Goal: Task Accomplishment & Management: Manage account settings

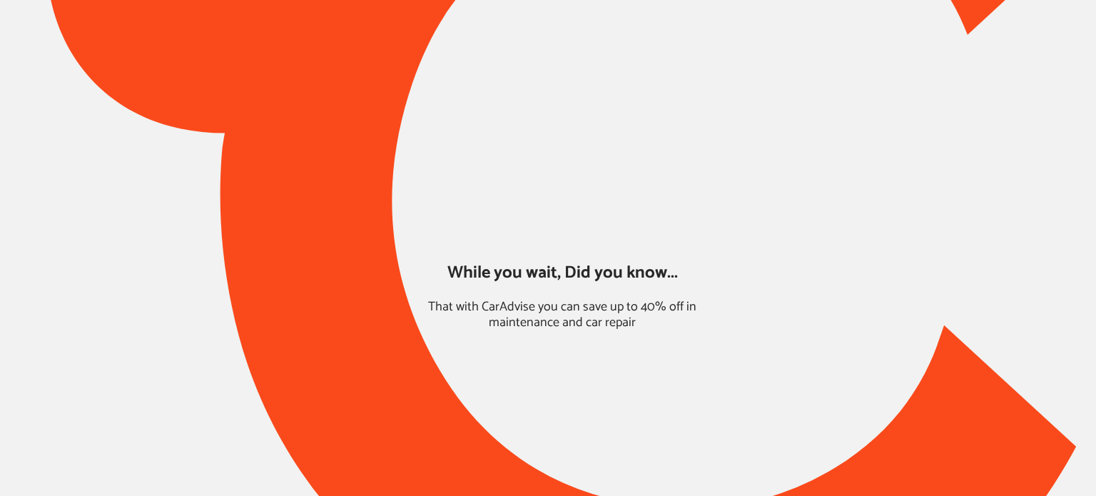
type input "*****"
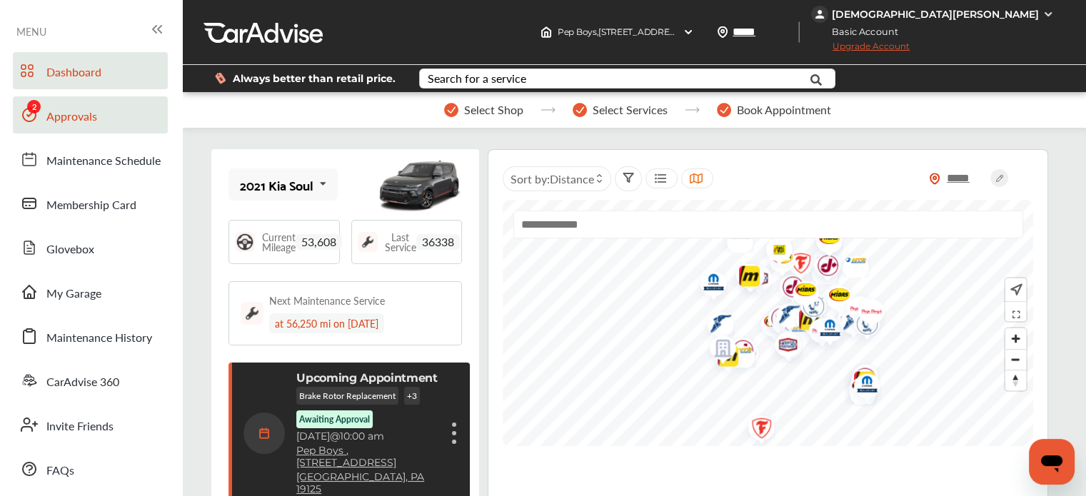
click at [53, 121] on span "Approvals" at bounding box center [71, 117] width 51 height 19
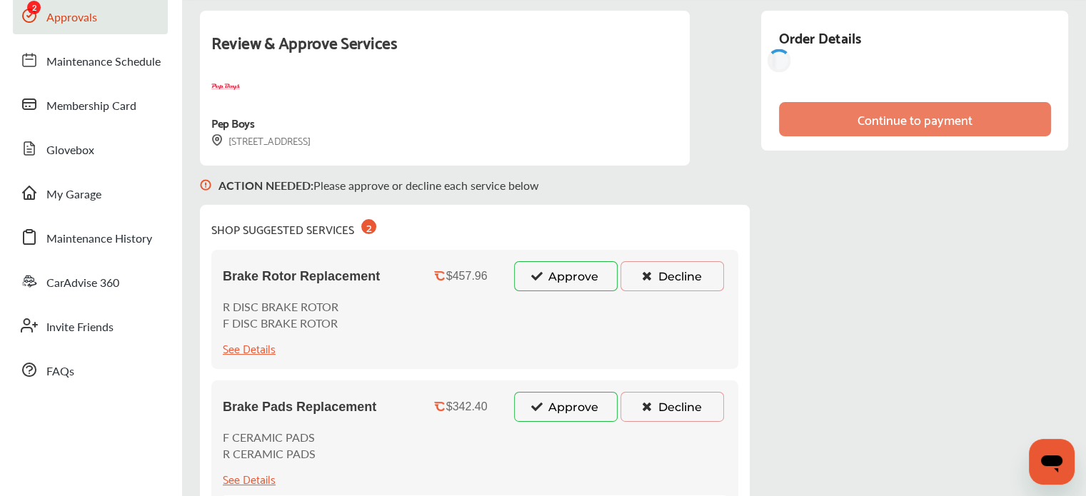
scroll to position [100, 0]
click at [525, 263] on button "Approve" at bounding box center [566, 276] width 104 height 30
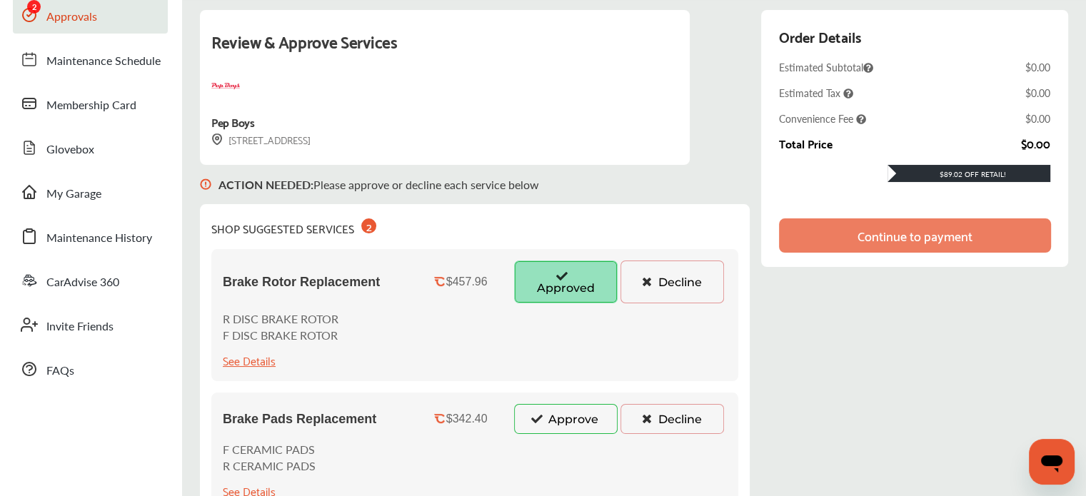
click at [534, 413] on icon at bounding box center [537, 418] width 14 height 10
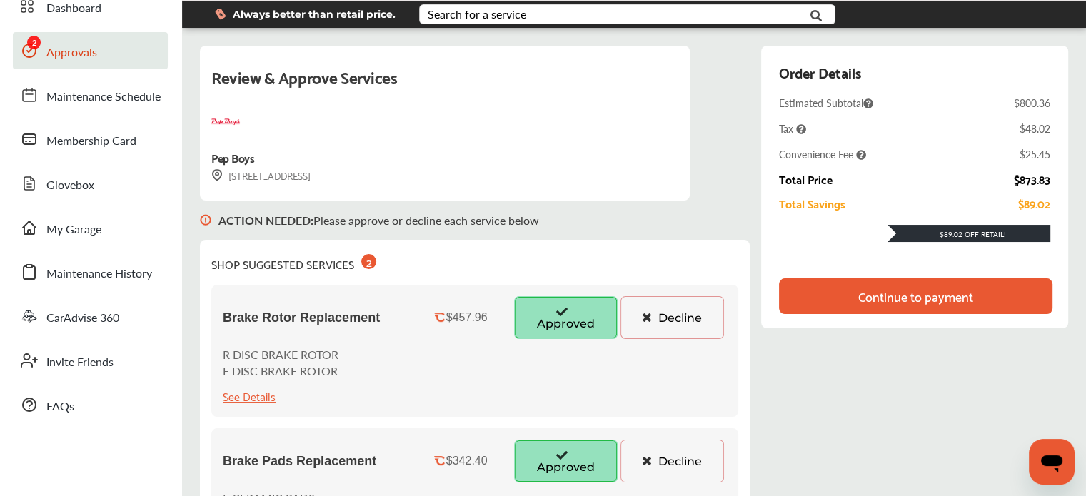
scroll to position [63, 0]
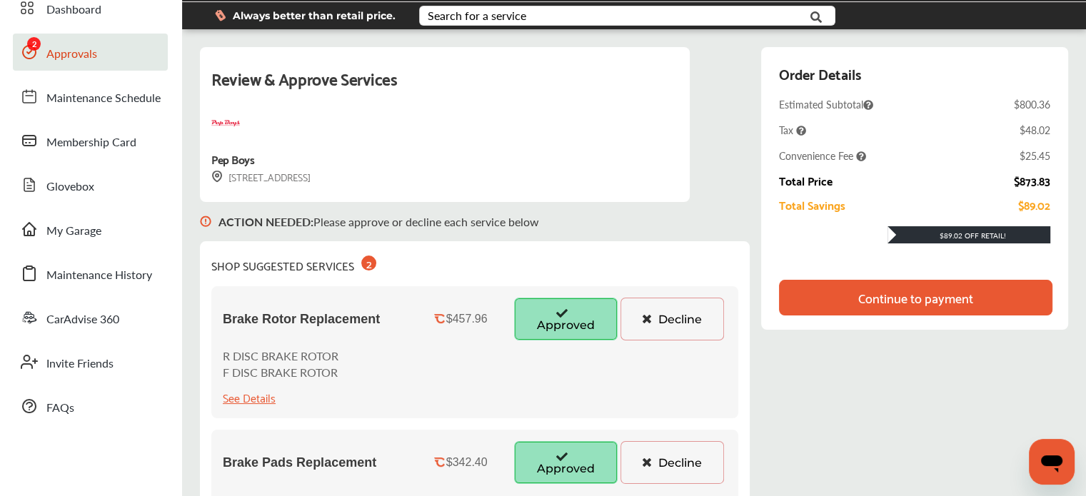
click at [1039, 180] on div "$873.83" at bounding box center [1032, 180] width 36 height 13
copy div "$873.83"
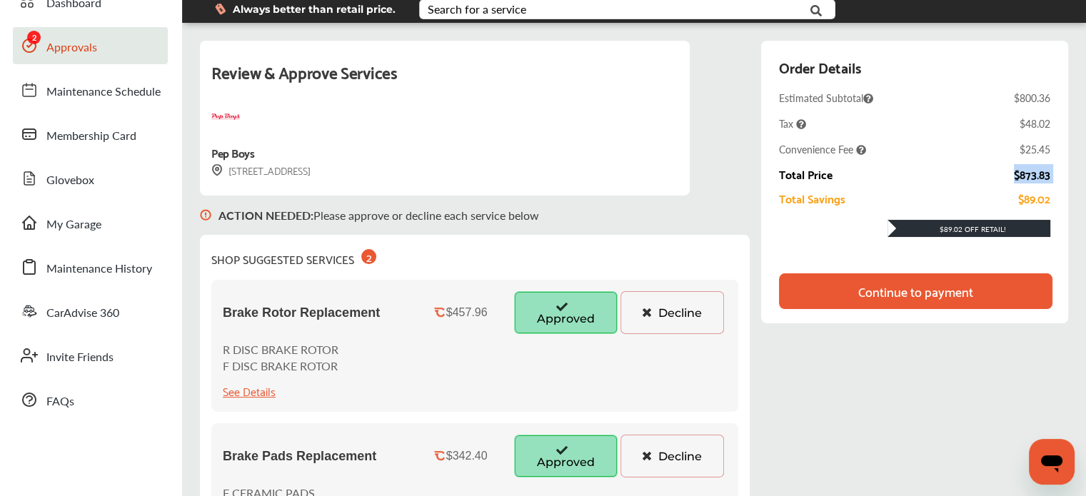
scroll to position [25, 0]
